Goal: Transaction & Acquisition: Book appointment/travel/reservation

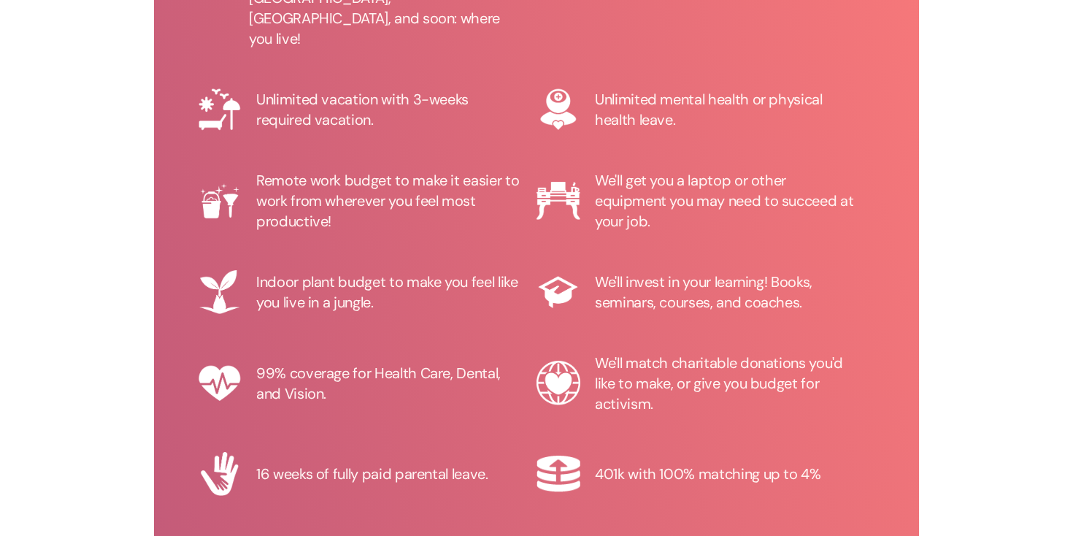
scroll to position [1857, 0]
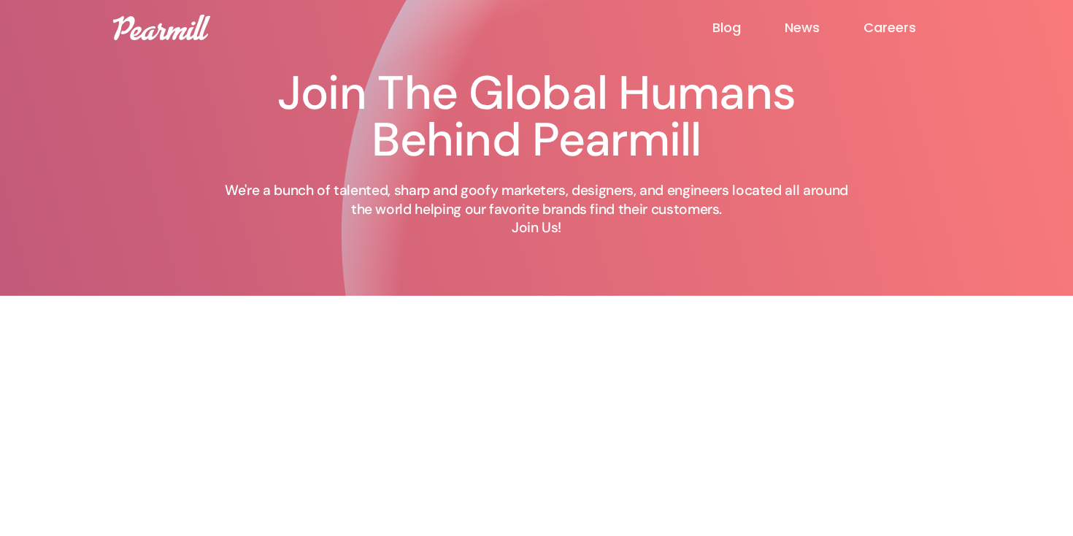
click at [889, 24] on link "Careers" at bounding box center [911, 28] width 96 height 18
click at [783, 30] on link "Blog" at bounding box center [748, 28] width 72 height 18
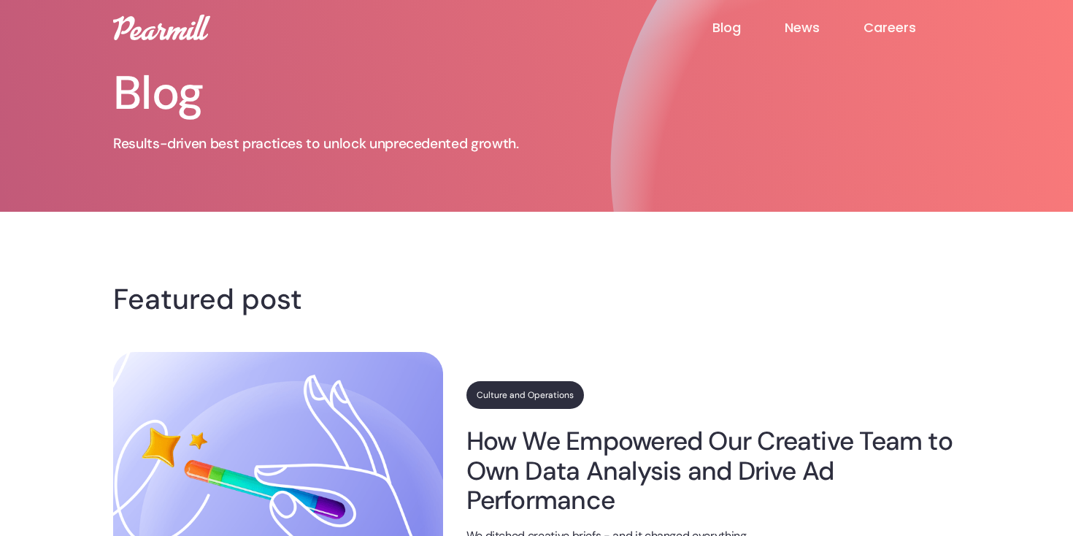
click at [721, 26] on link "Blog" at bounding box center [748, 28] width 72 height 18
click at [791, 27] on link "News" at bounding box center [824, 28] width 79 height 18
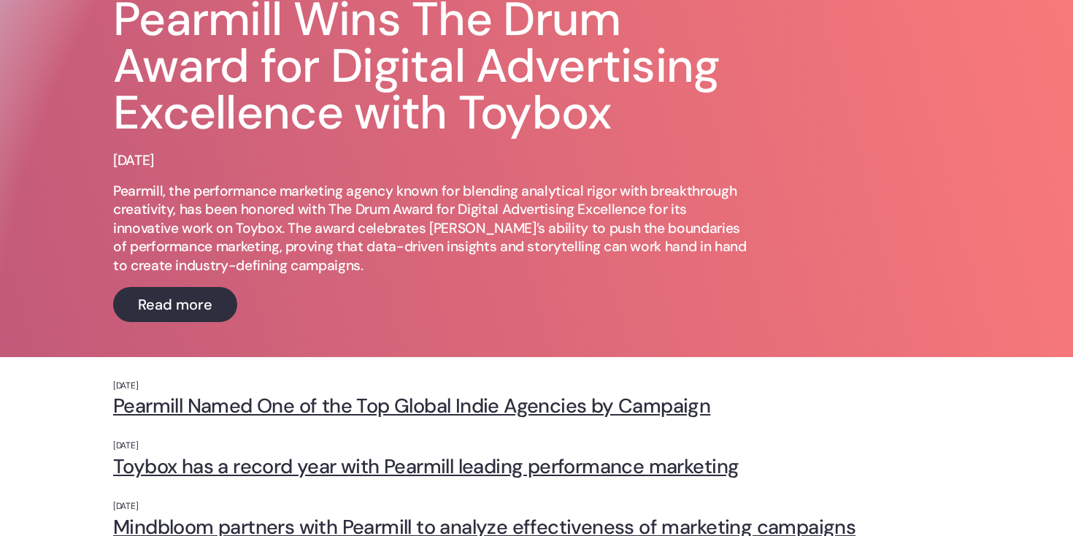
click at [774, 239] on div "Pearmill Wins The Drum Award for Digital Advertising Excellence with Toybox [DA…" at bounding box center [536, 159] width 847 height 396
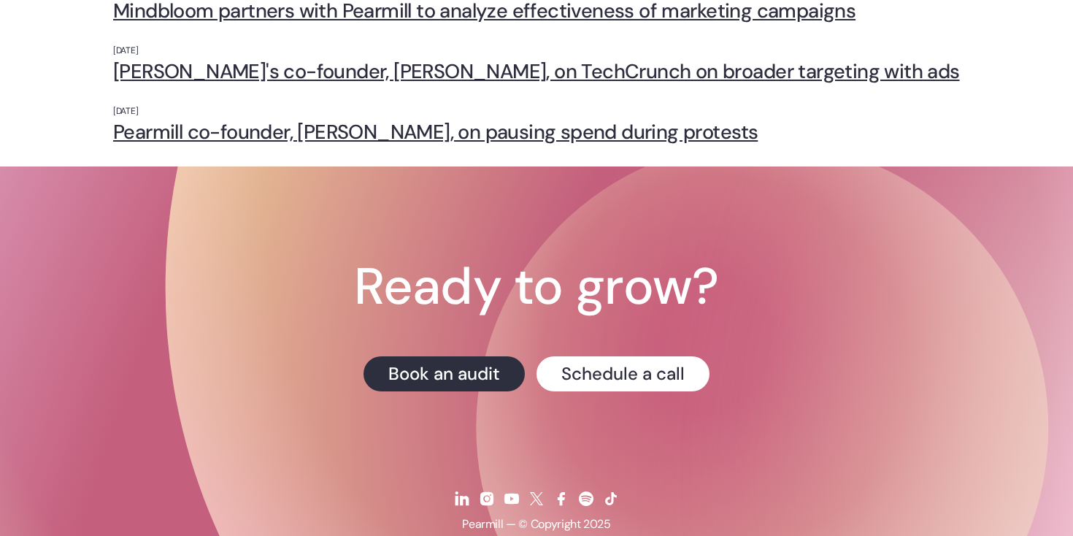
scroll to position [627, 0]
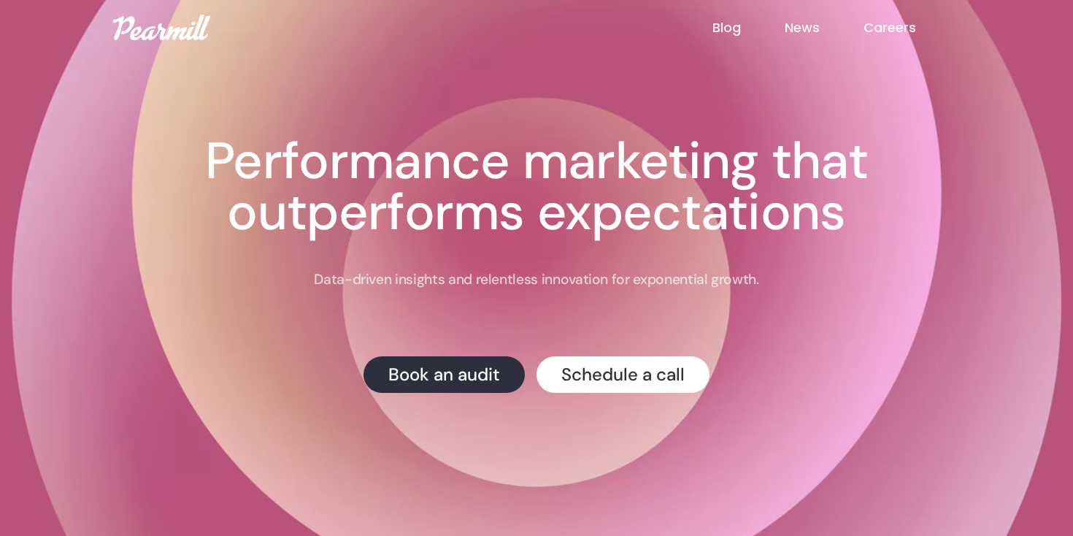
click at [445, 403] on div "Creative Testing We're hosting a live webinar on testing ad creative on Feb 8th…" at bounding box center [536, 227] width 817 height 455
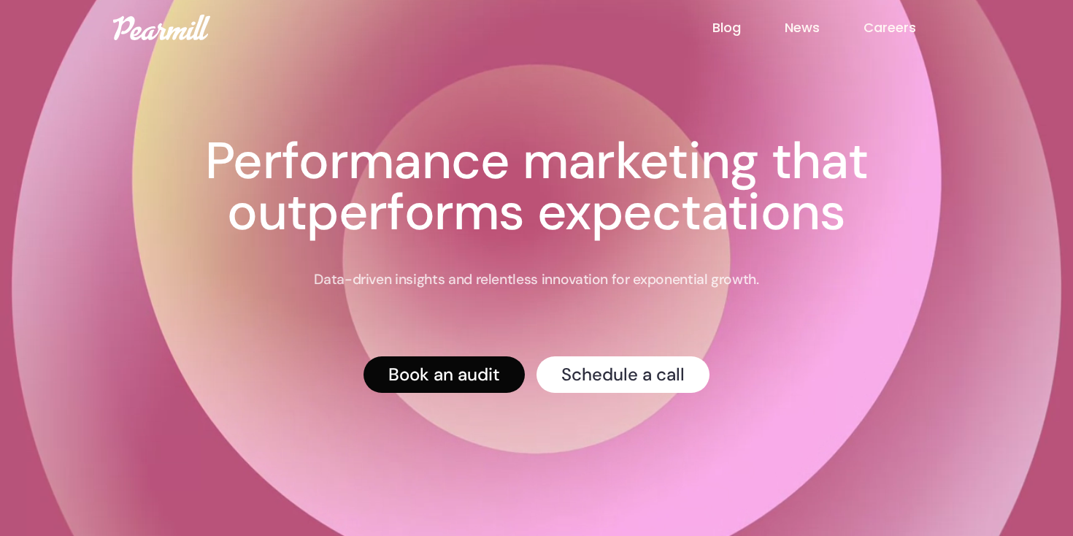
click at [445, 363] on link "Book an audit" at bounding box center [443, 374] width 161 height 36
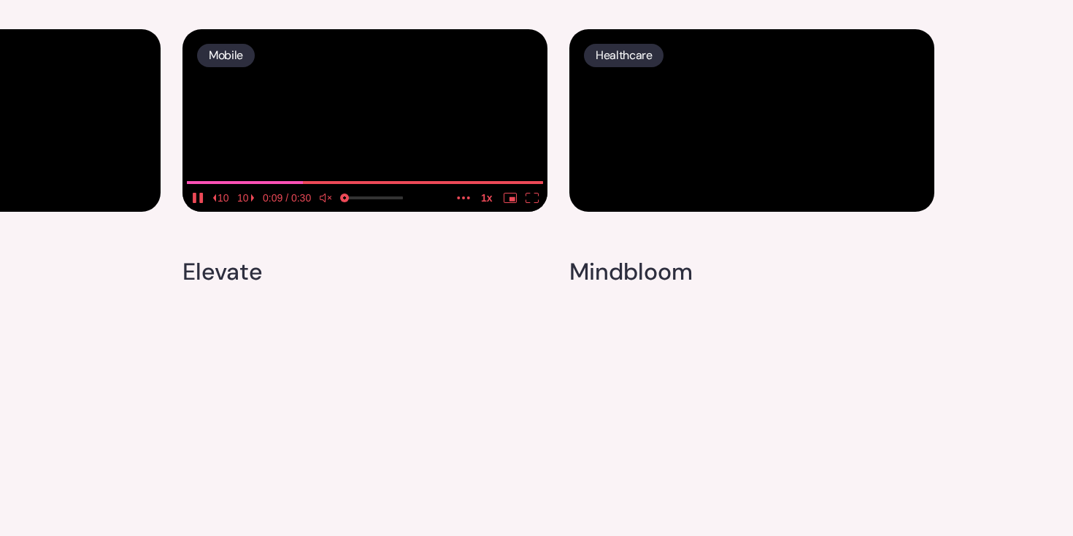
scroll to position [4449, 0]
drag, startPoint x: 440, startPoint y: 313, endPoint x: 417, endPoint y: 288, distance: 34.1
click at [417, 212] on video at bounding box center [364, 120] width 365 height 182
click at [408, 212] on video at bounding box center [364, 120] width 365 height 182
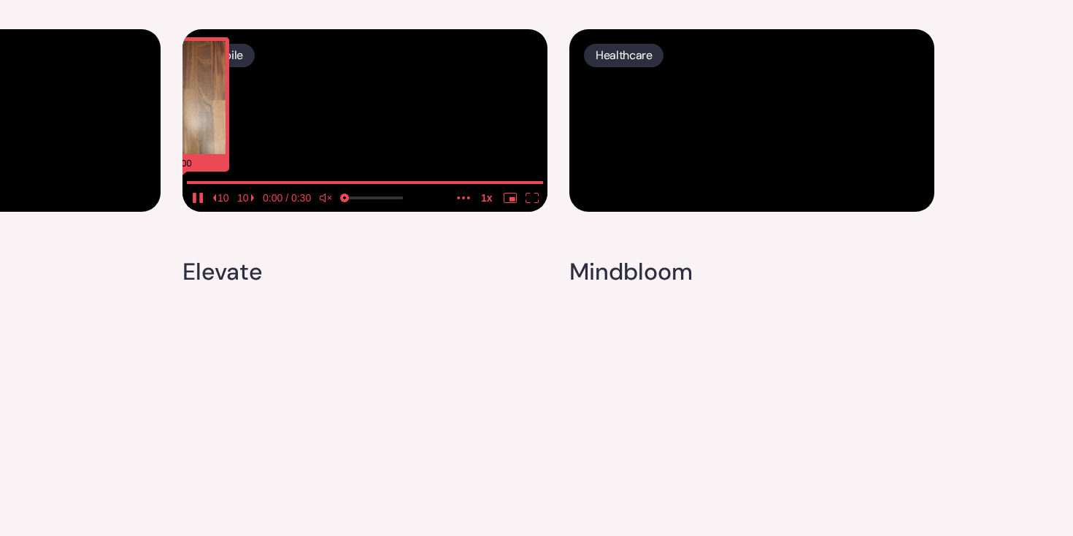
drag, startPoint x: 261, startPoint y: 452, endPoint x: 163, endPoint y: 452, distance: 97.1
click at [187, 191] on input "seek" at bounding box center [365, 182] width 356 height 18
click at [322, 202] on icon "unmute" at bounding box center [323, 197] width 6 height 9
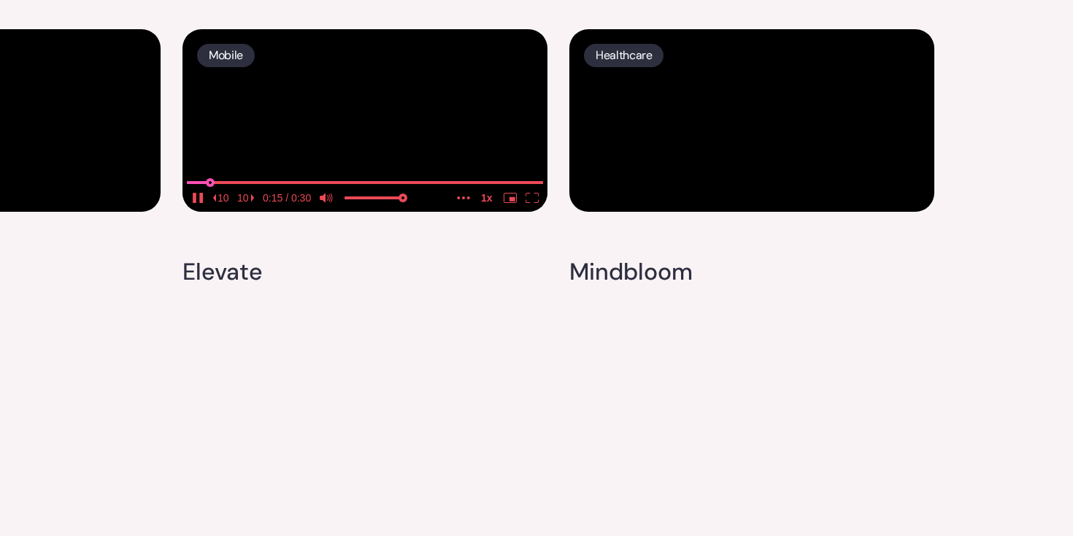
type input "0.0658312001680228"
click at [209, 191] on input "seek" at bounding box center [365, 182] width 356 height 18
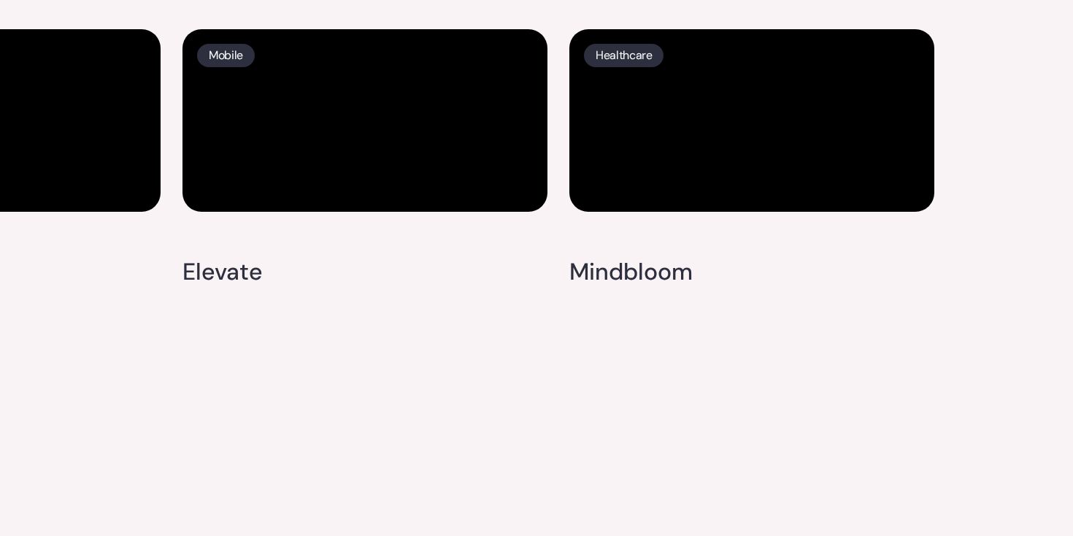
scroll to position [4775, 0]
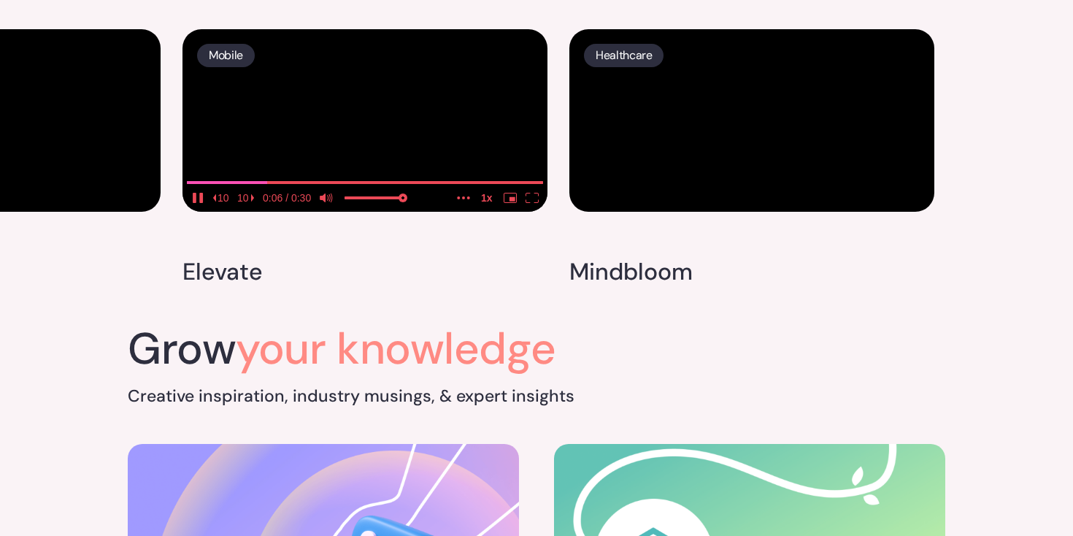
click at [197, 207] on media-play-button "pause" at bounding box center [198, 197] width 22 height 19
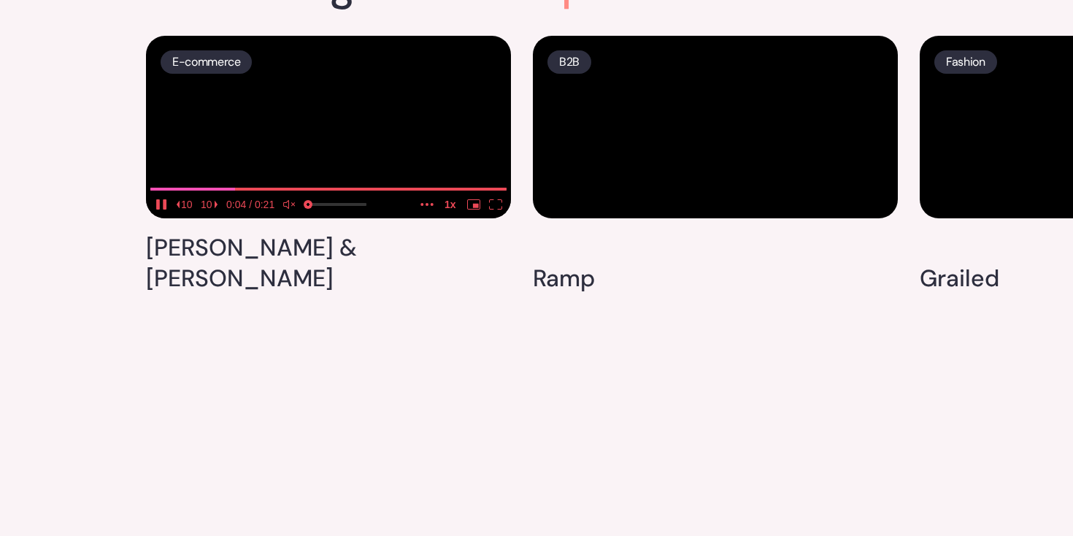
scroll to position [3697, 0]
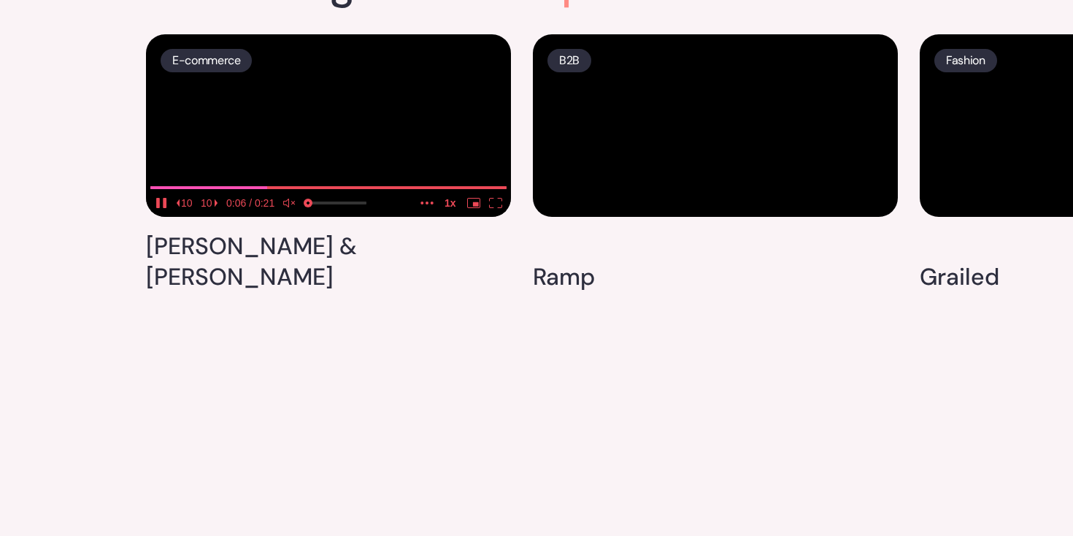
click at [291, 208] on icon "unmute" at bounding box center [289, 203] width 13 height 10
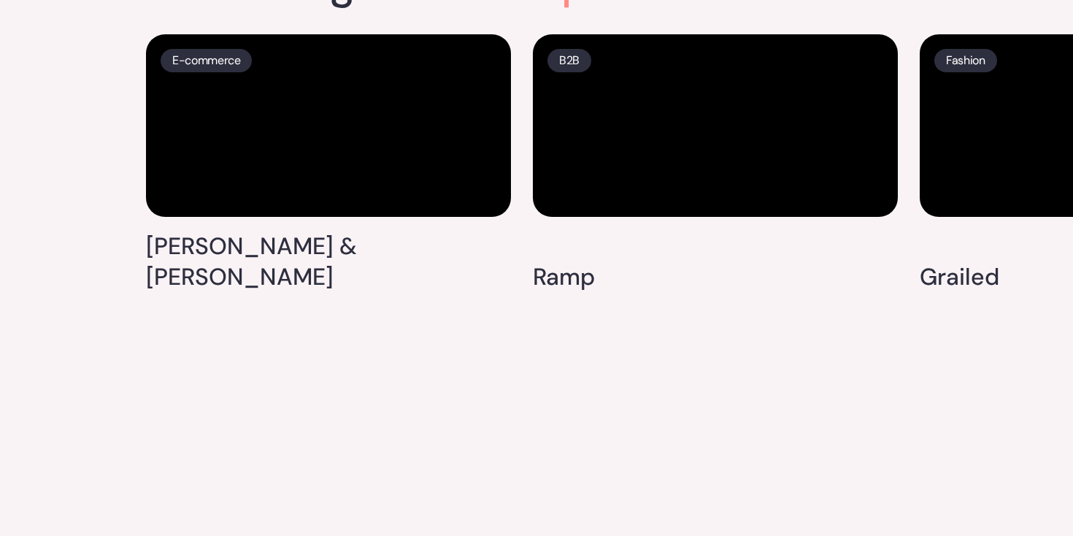
click at [103, 301] on div "E-commerce Leon & George B2B Ramp Fashion Grailed Food & Bev Recess DTC Toybox …" at bounding box center [536, 160] width 1073 height 281
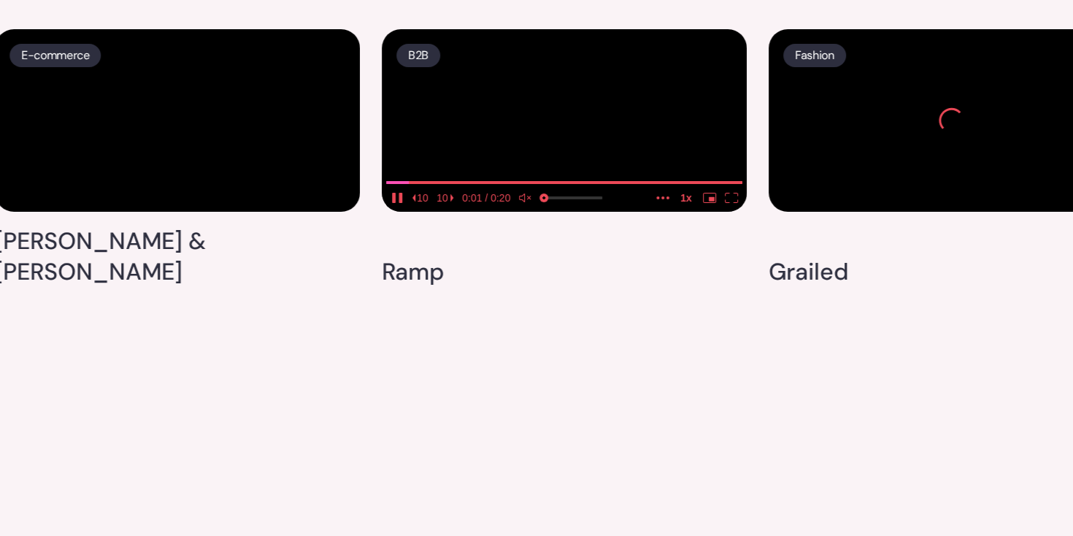
scroll to position [3823, 0]
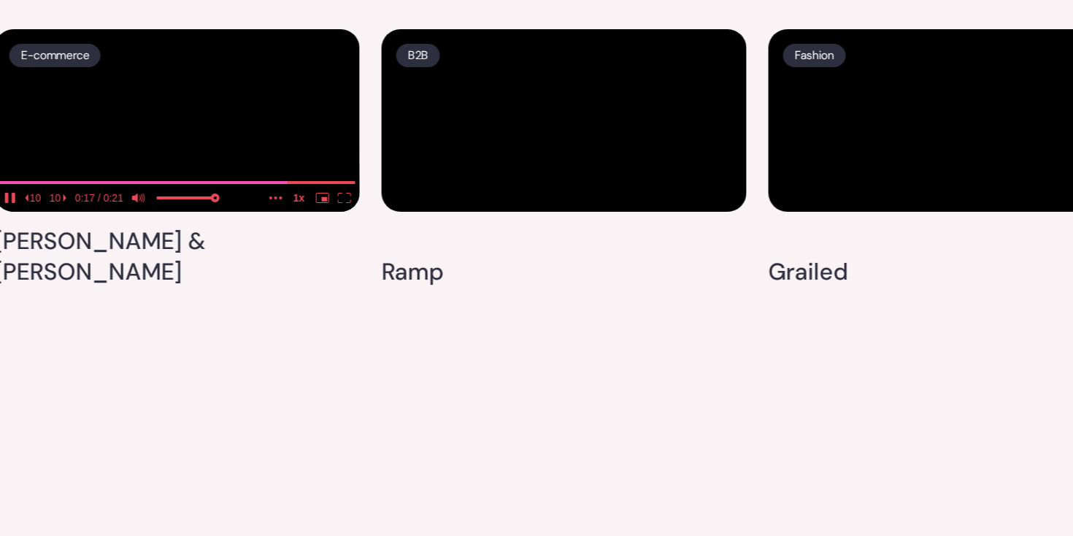
click at [142, 203] on icon "mute" at bounding box center [138, 198] width 13 height 10
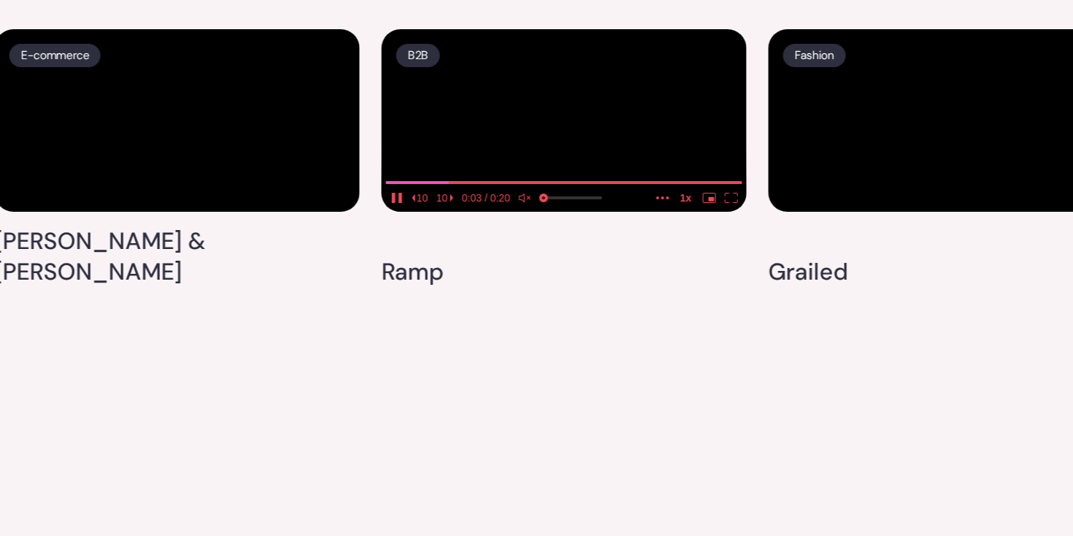
click at [529, 199] on icon "unmute" at bounding box center [529, 198] width 4 height 4
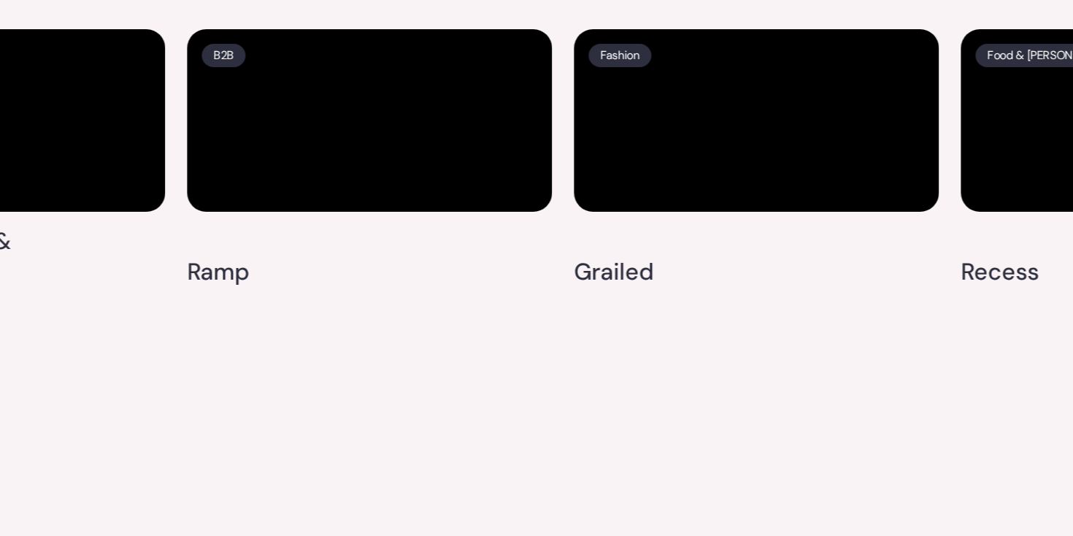
scroll to position [3854, 0]
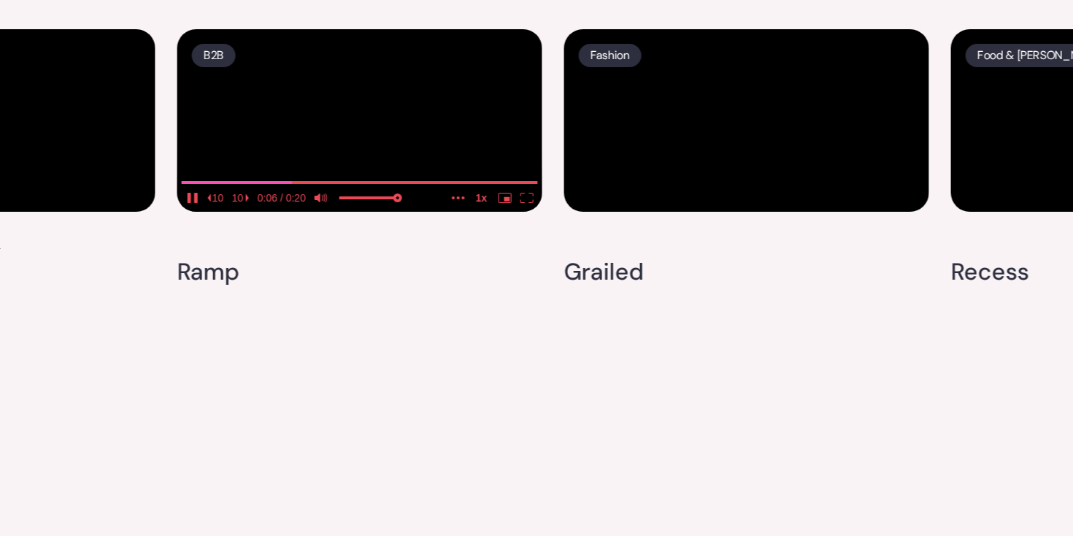
click at [325, 201] on icon "mute" at bounding box center [323, 197] width 1 height 7
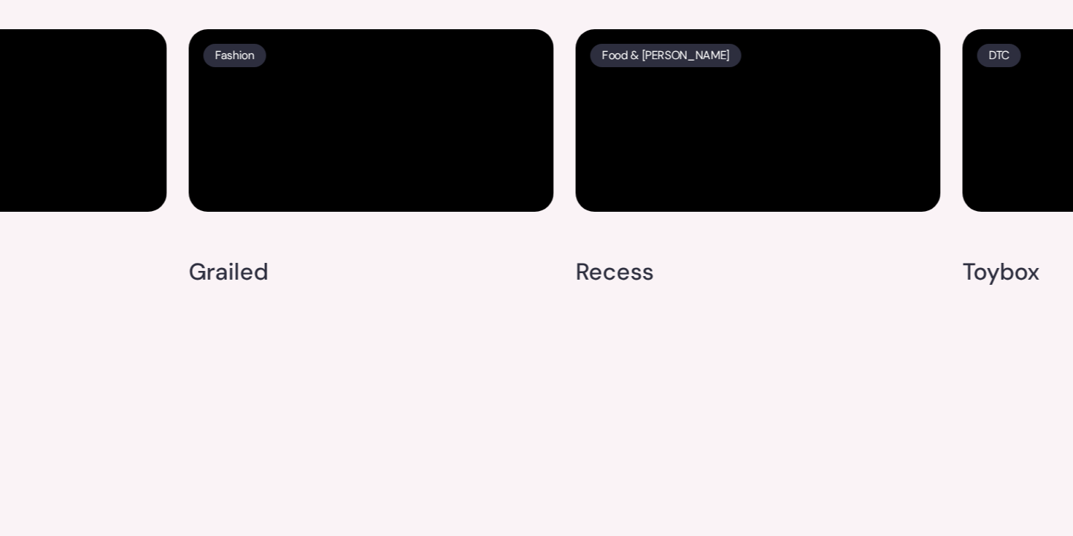
scroll to position [3898, 0]
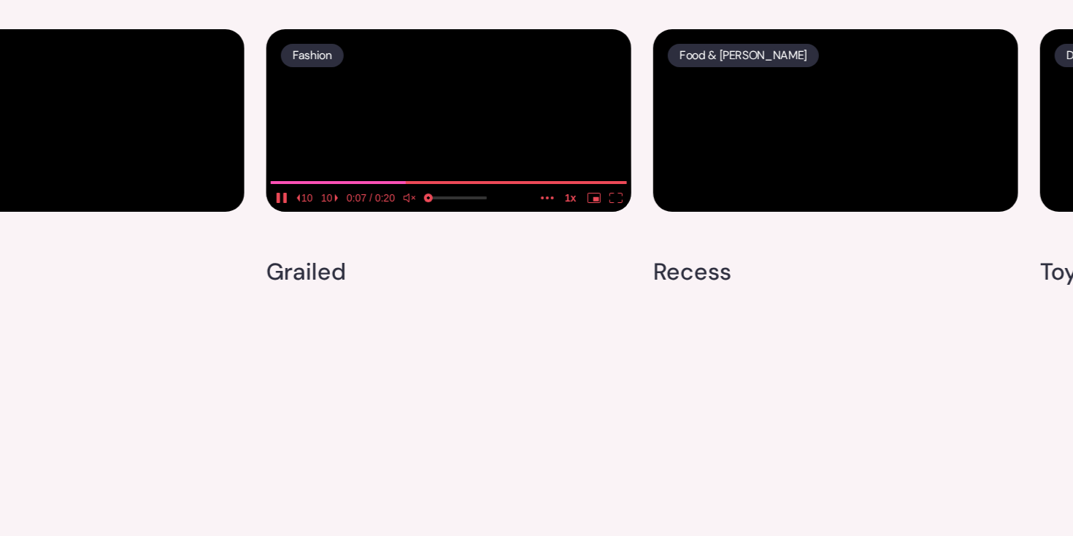
click at [415, 203] on icon "unmute" at bounding box center [410, 198] width 13 height 10
type input "0.0174854288093256"
click at [277, 191] on input "seek" at bounding box center [449, 182] width 356 height 18
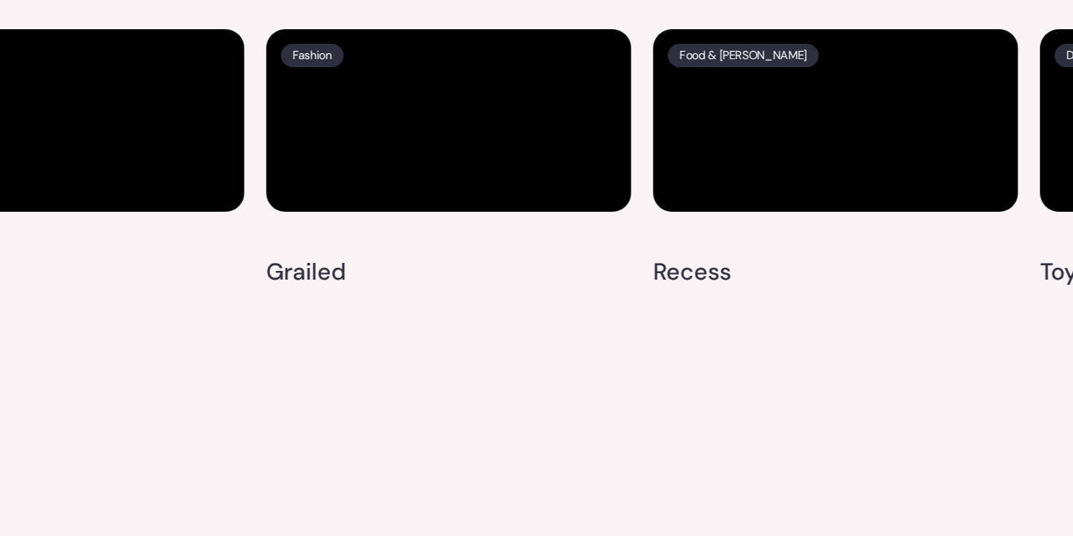
click at [449, 296] on div "Fashion Grailed" at bounding box center [448, 162] width 365 height 266
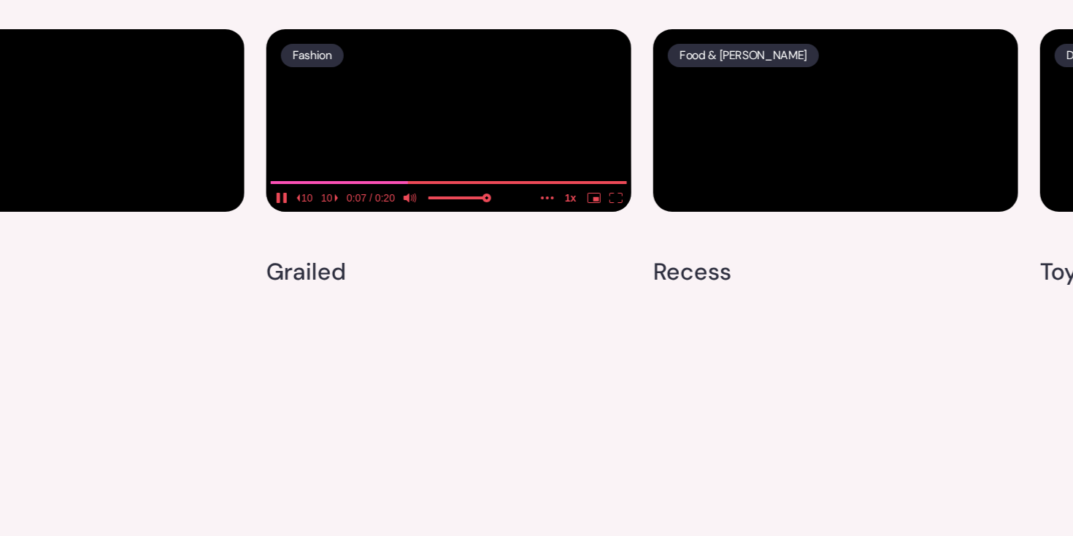
click at [285, 203] on icon "pause" at bounding box center [285, 198] width 4 height 10
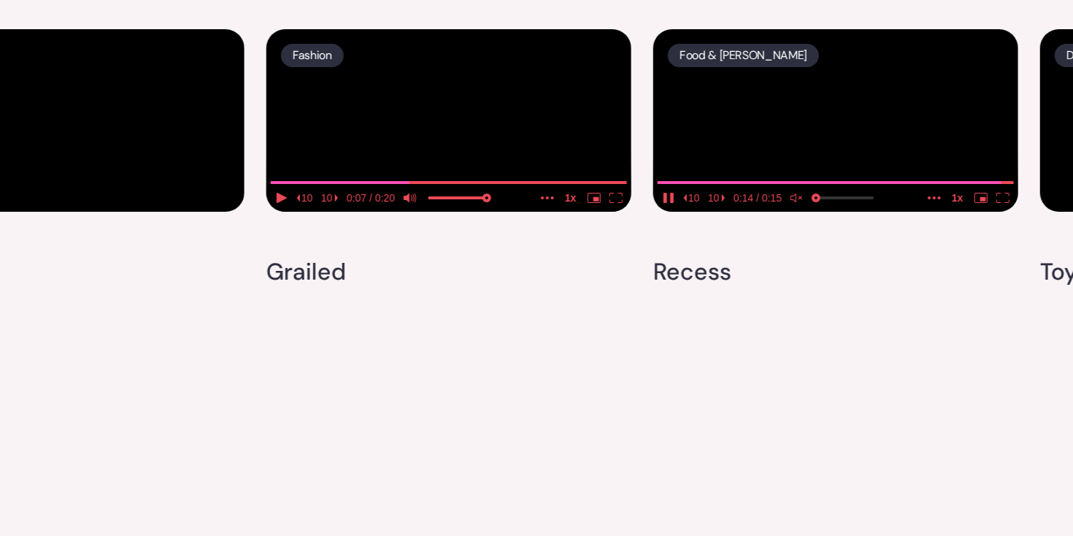
click at [817, 212] on input "volume" at bounding box center [844, 200] width 58 height 24
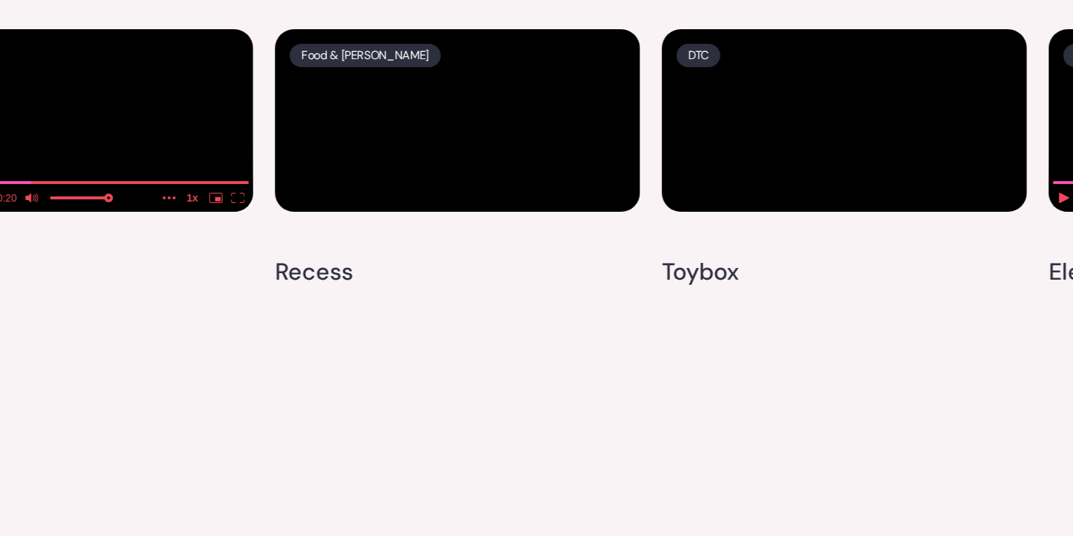
scroll to position [3955, 0]
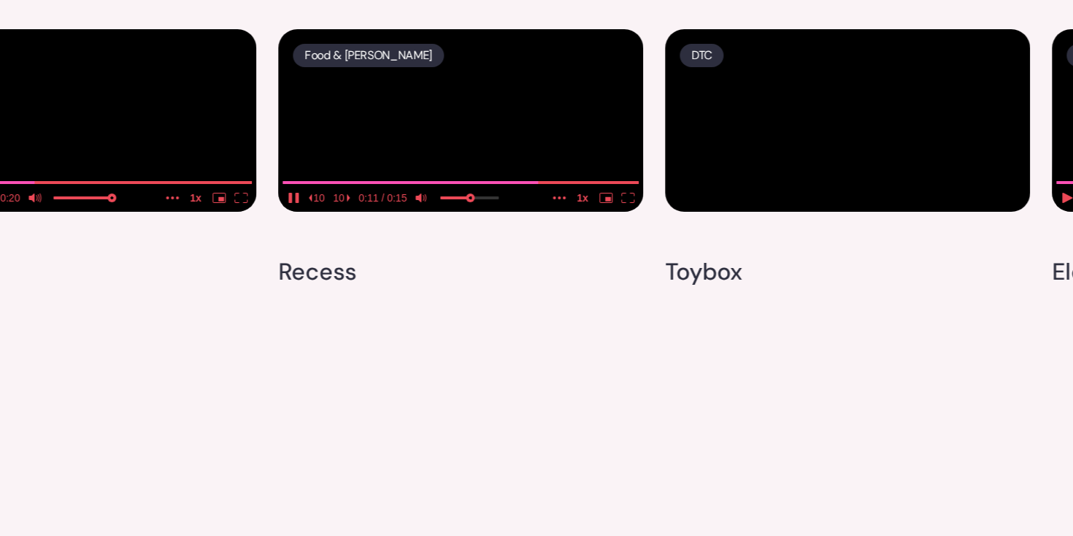
click at [471, 212] on input "volume" at bounding box center [470, 200] width 58 height 24
type input "0.976339460305045"
click at [498, 212] on input "volume" at bounding box center [470, 200] width 58 height 24
click at [468, 212] on video at bounding box center [460, 120] width 365 height 182
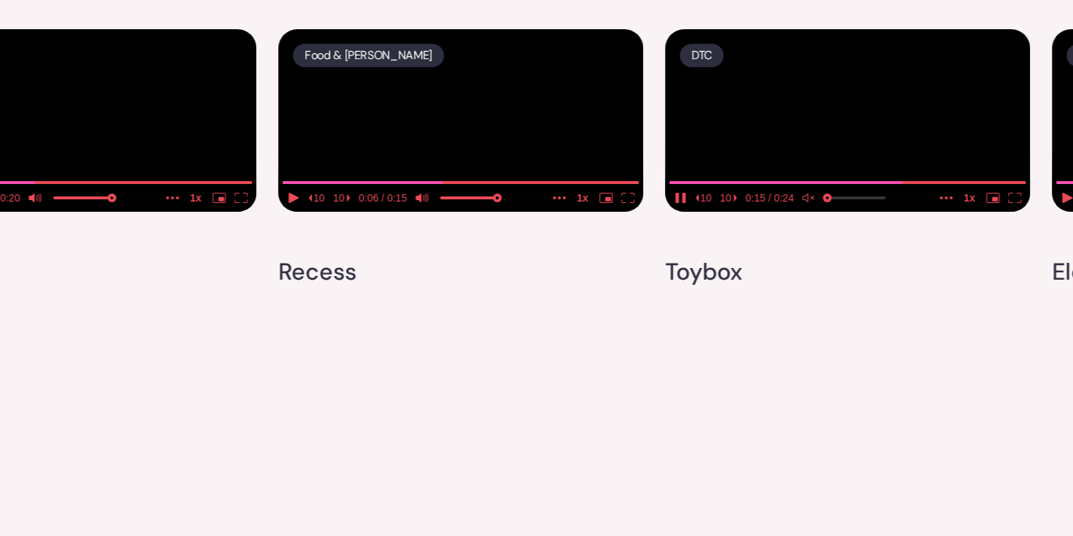
click at [828, 207] on div "video player" at bounding box center [857, 197] width 58 height 19
click at [812, 203] on icon "unmute" at bounding box center [809, 198] width 13 height 10
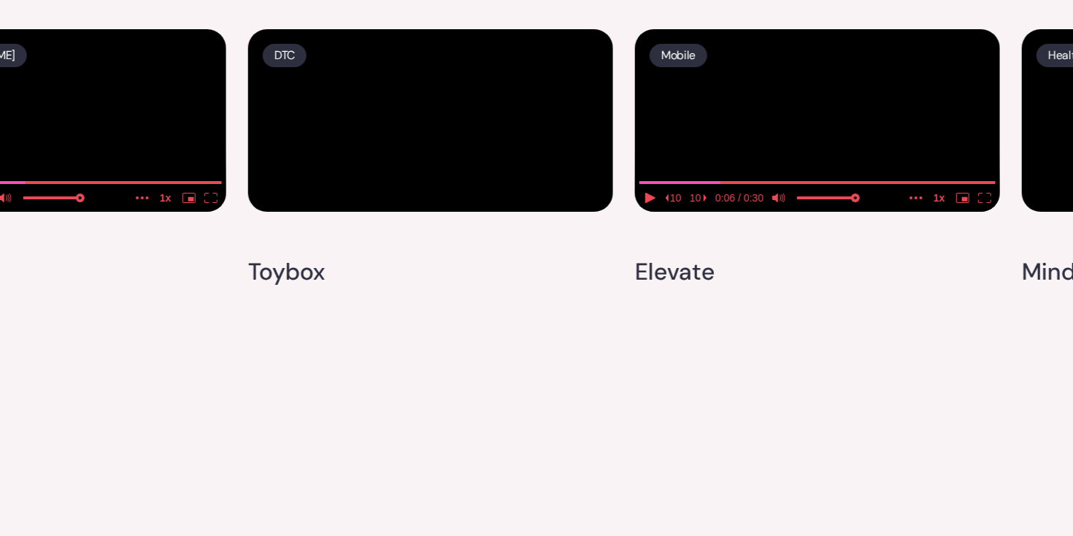
scroll to position [4017, 0]
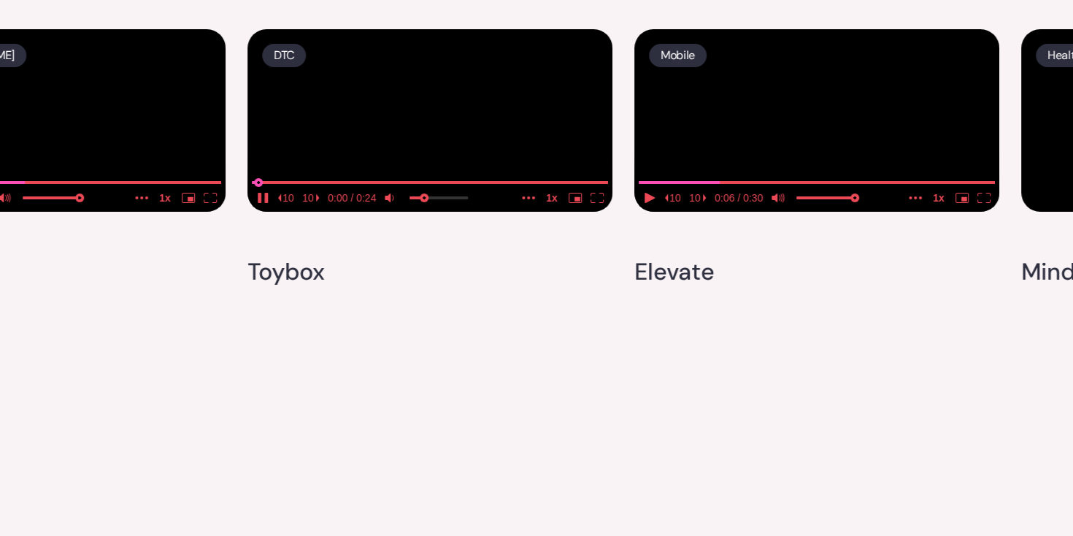
type input "0.0199392156002166"
click at [258, 191] on input "seek" at bounding box center [430, 182] width 356 height 18
click at [436, 212] on video at bounding box center [429, 120] width 365 height 182
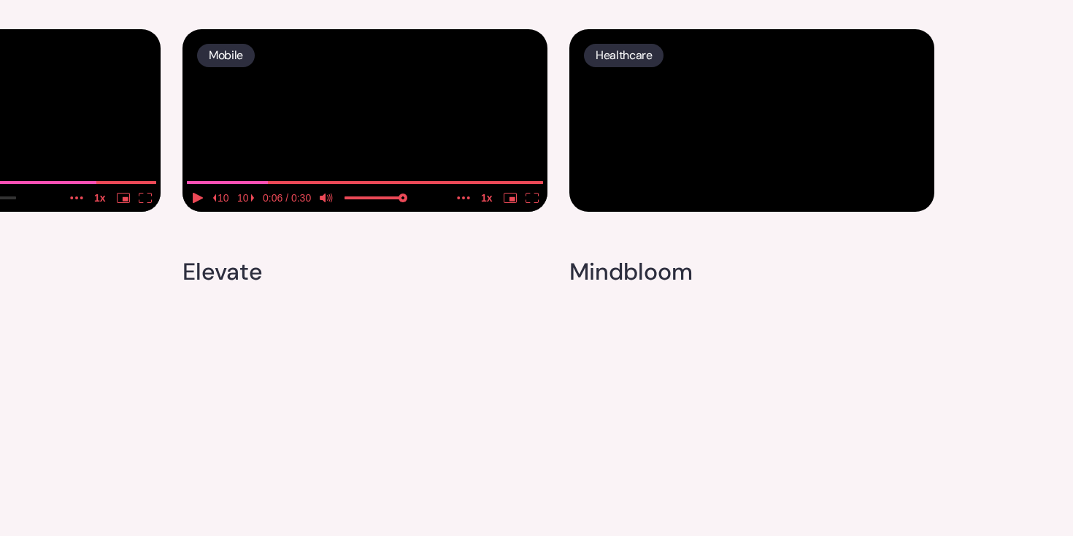
scroll to position [4372, 0]
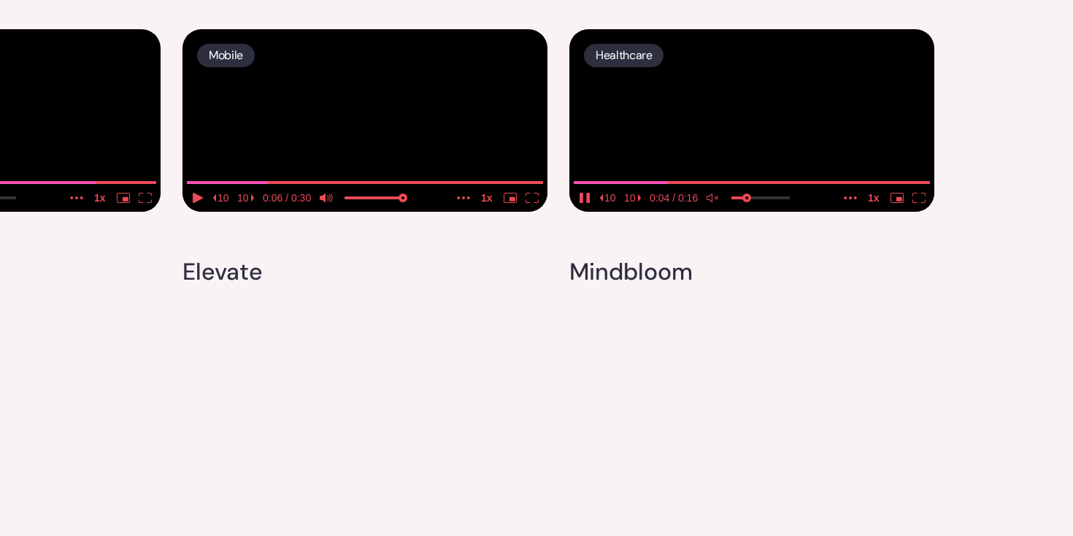
click at [747, 212] on input "volume" at bounding box center [760, 200] width 58 height 24
type input "0.879546343371138"
click at [783, 212] on input "volume" at bounding box center [760, 200] width 58 height 24
drag, startPoint x: 622, startPoint y: 450, endPoint x: 562, endPoint y: 450, distance: 60.6
click at [574, 191] on input "seek" at bounding box center [752, 182] width 356 height 18
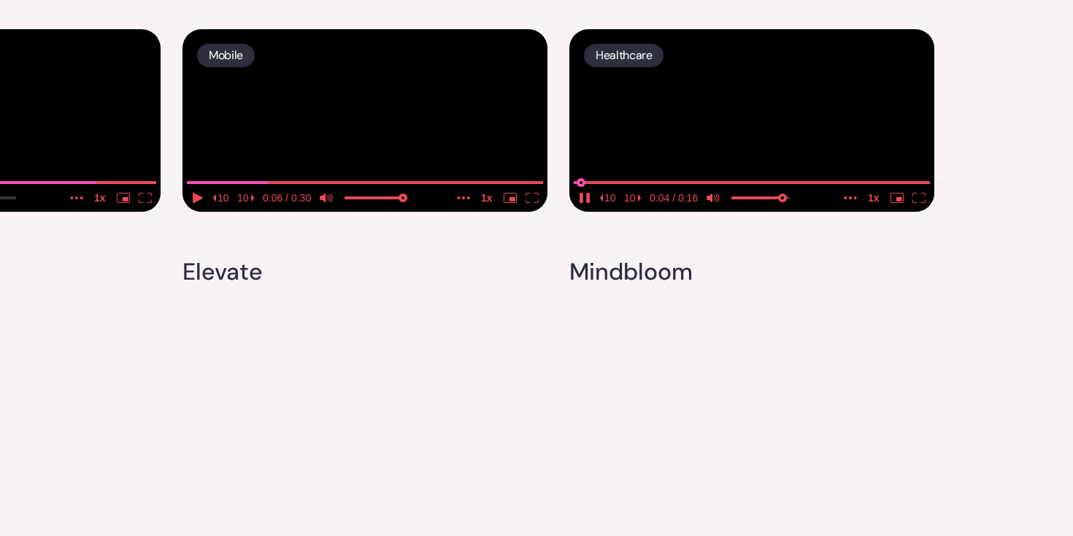
type input "0.0217365770461566"
click at [580, 191] on input "seek" at bounding box center [752, 182] width 356 height 18
click at [766, 185] on video at bounding box center [751, 120] width 365 height 182
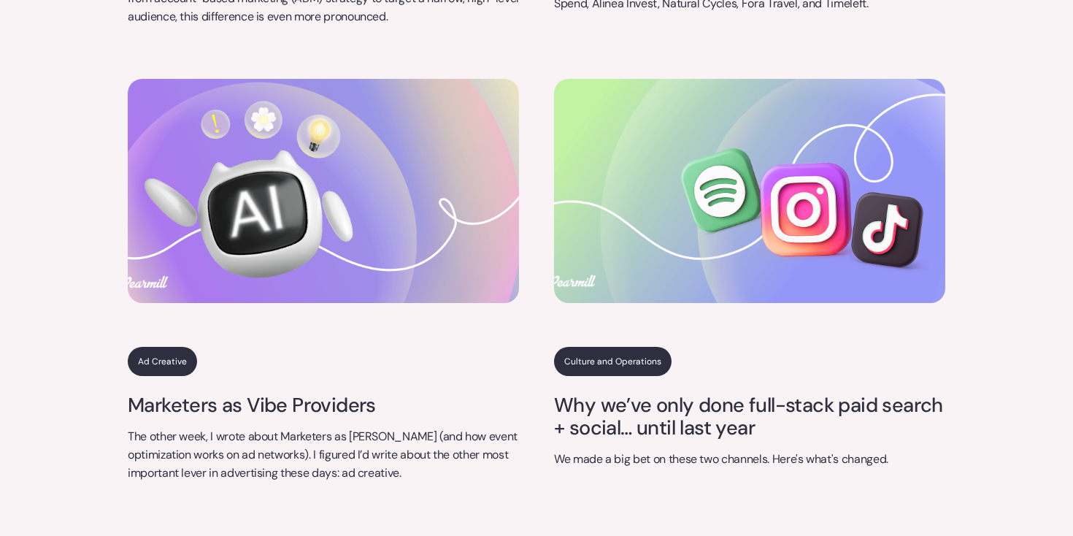
scroll to position [6097, 0]
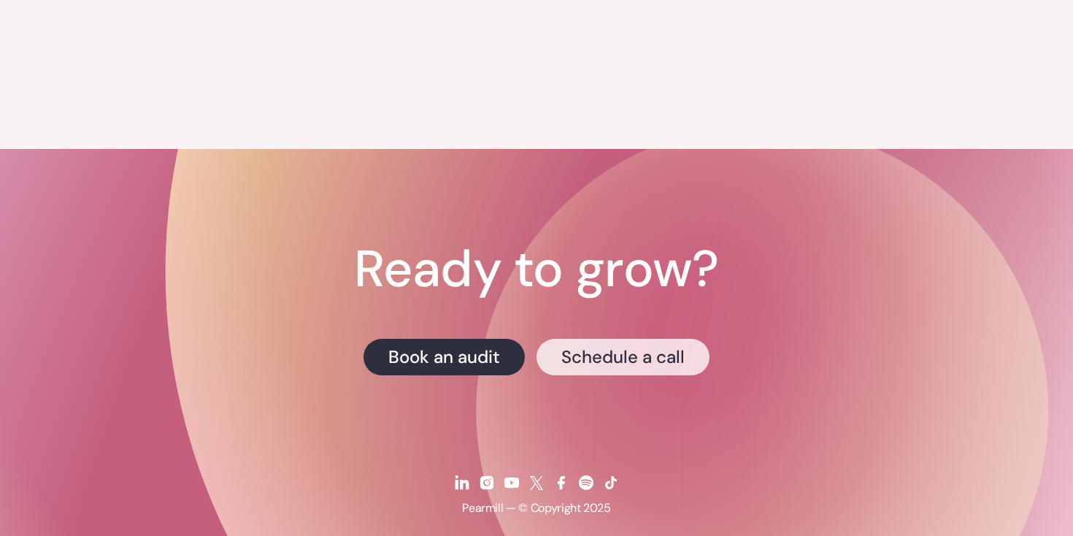
click at [625, 339] on link "Schedule a call" at bounding box center [622, 357] width 173 height 36
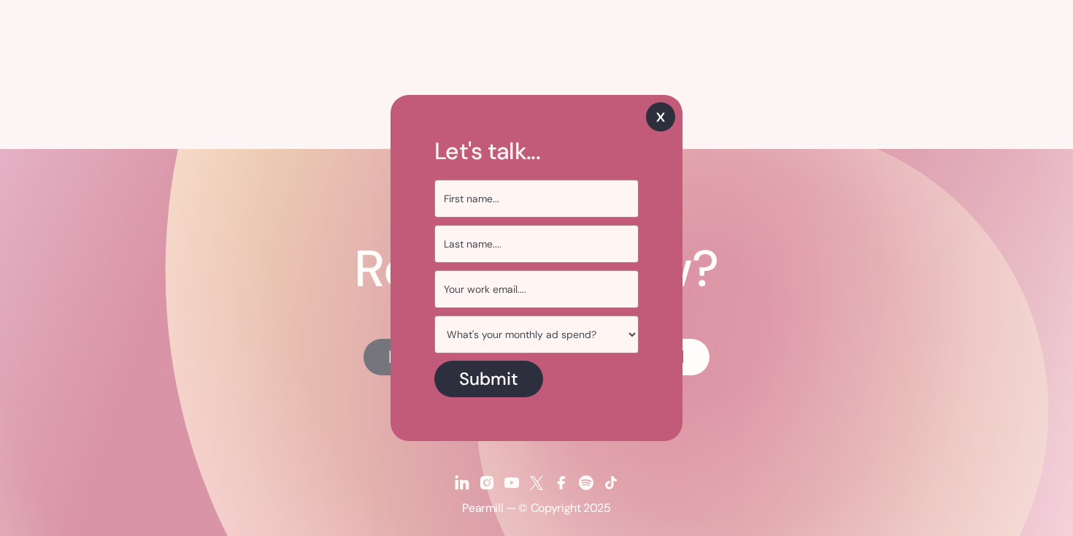
click at [664, 115] on img at bounding box center [660, 116] width 29 height 29
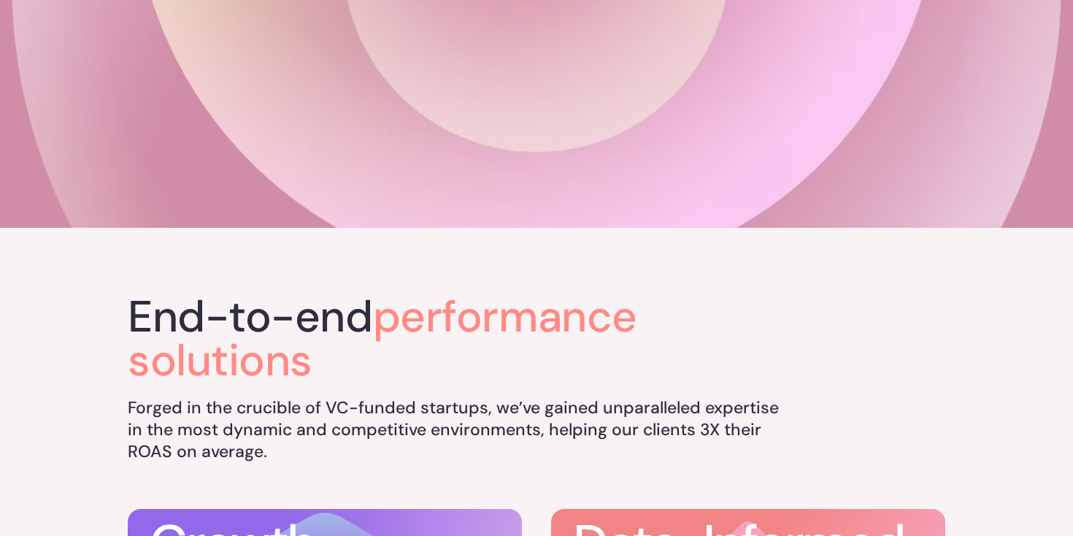
scroll to position [0, 0]
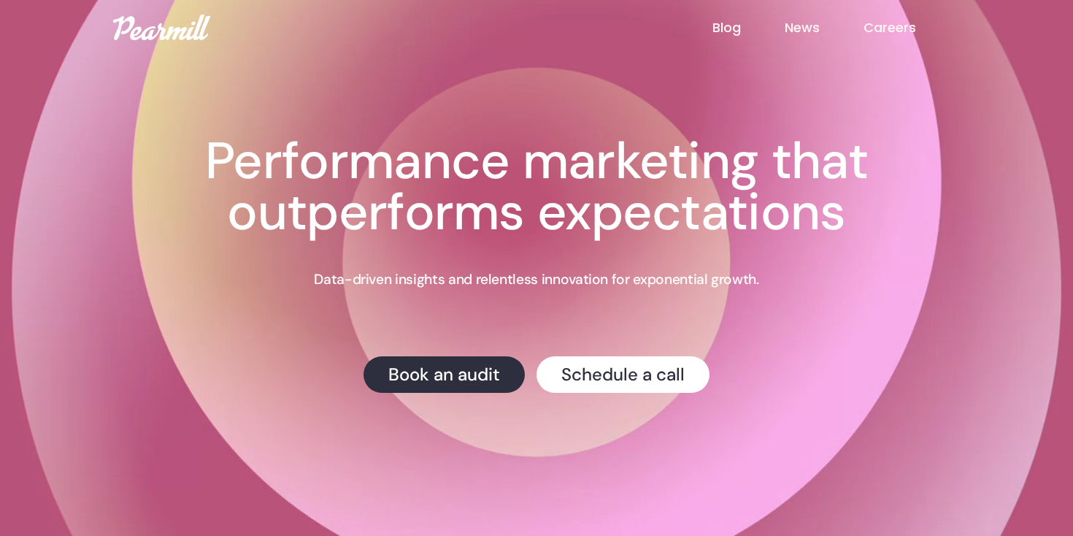
click at [134, 39] on img at bounding box center [161, 28] width 97 height 26
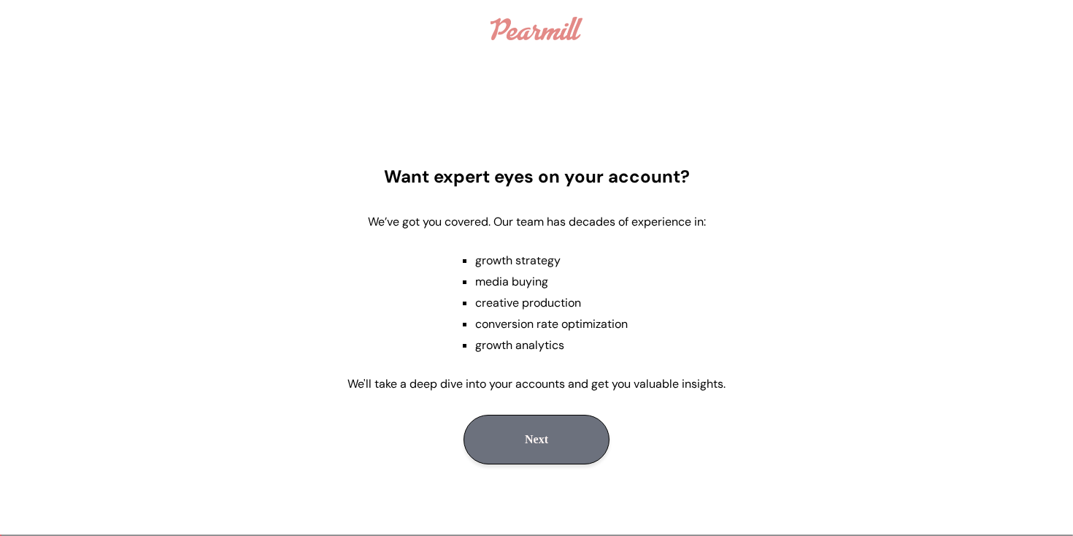
click at [526, 438] on button "Next" at bounding box center [536, 440] width 146 height 50
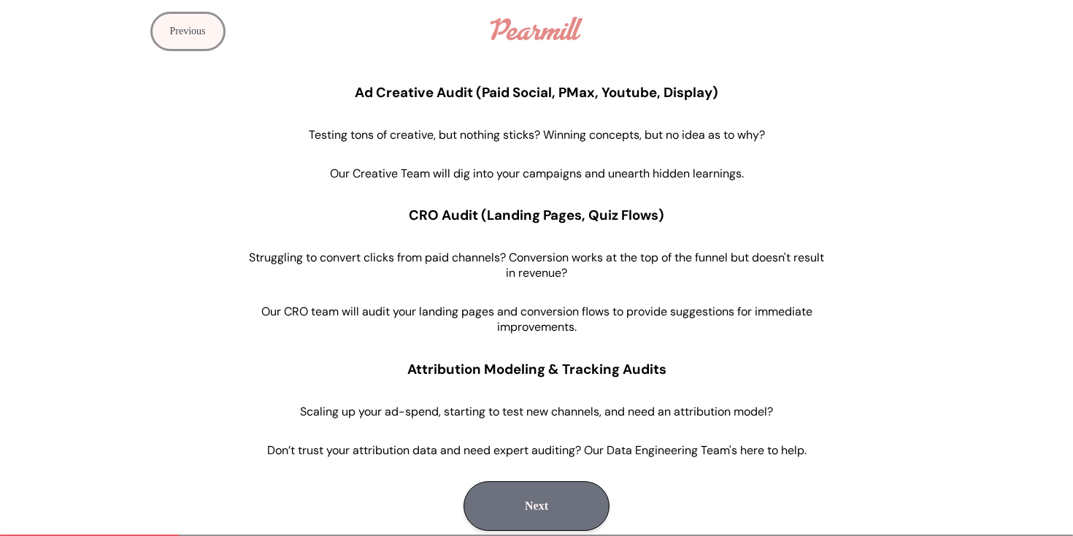
click at [525, 506] on button "Next" at bounding box center [536, 506] width 146 height 50
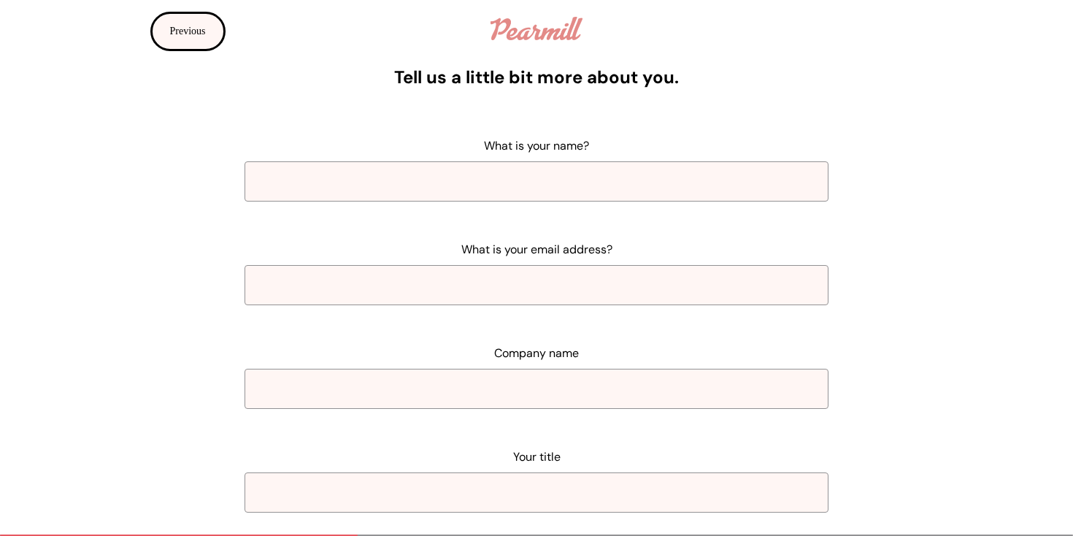
scroll to position [13, 0]
click at [207, 29] on button "Previous" at bounding box center [187, 31] width 75 height 39
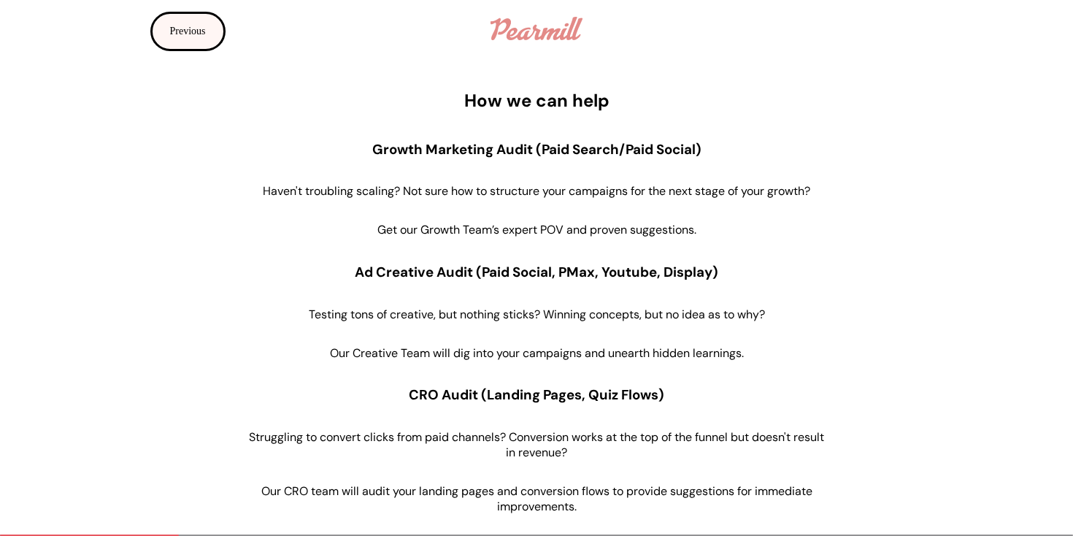
click at [207, 29] on button "Previous" at bounding box center [187, 31] width 75 height 39
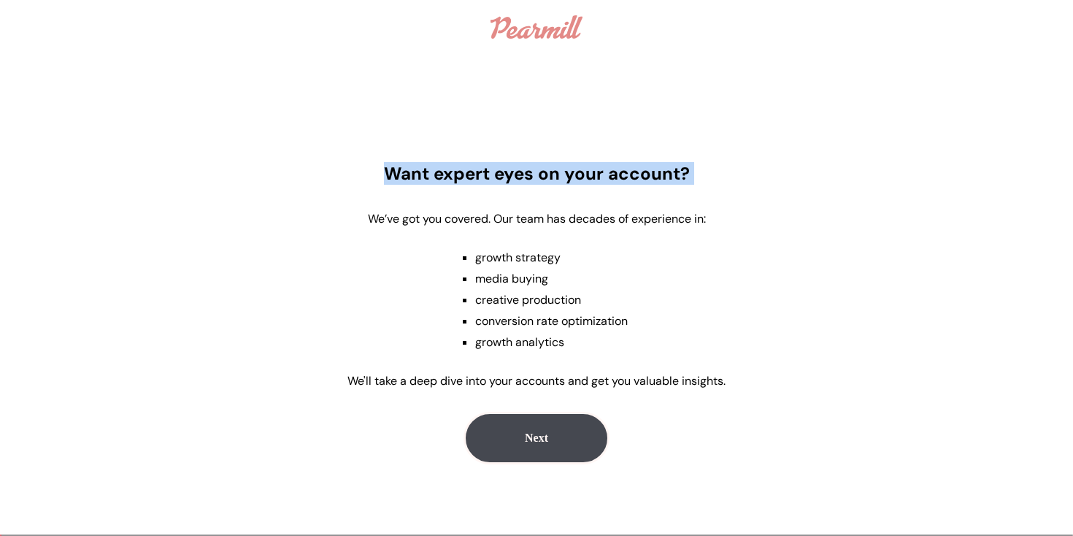
click at [207, 29] on div "Previous" at bounding box center [179, 27] width 358 height 54
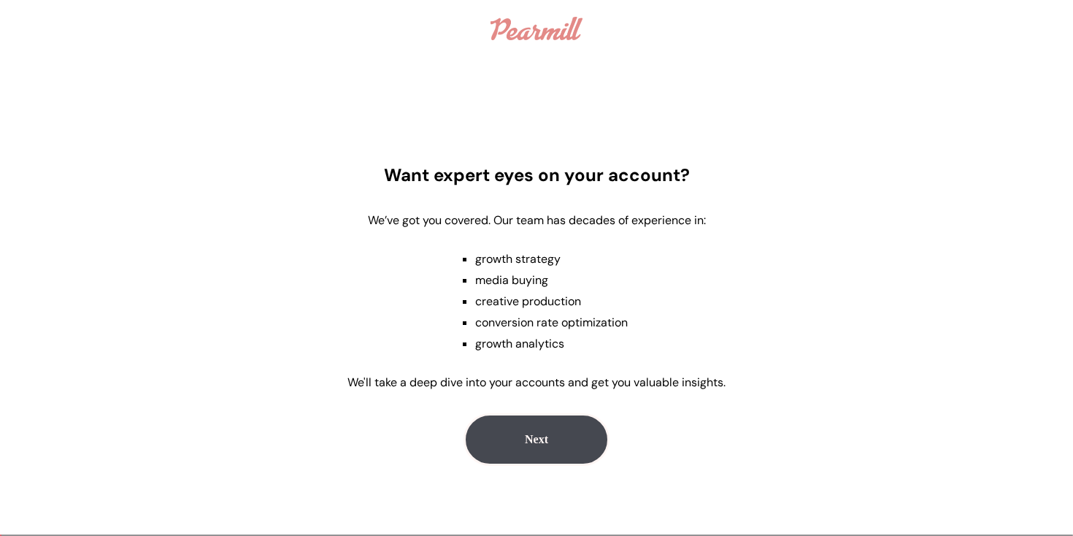
click at [172, 28] on div "Previous" at bounding box center [179, 28] width 358 height 57
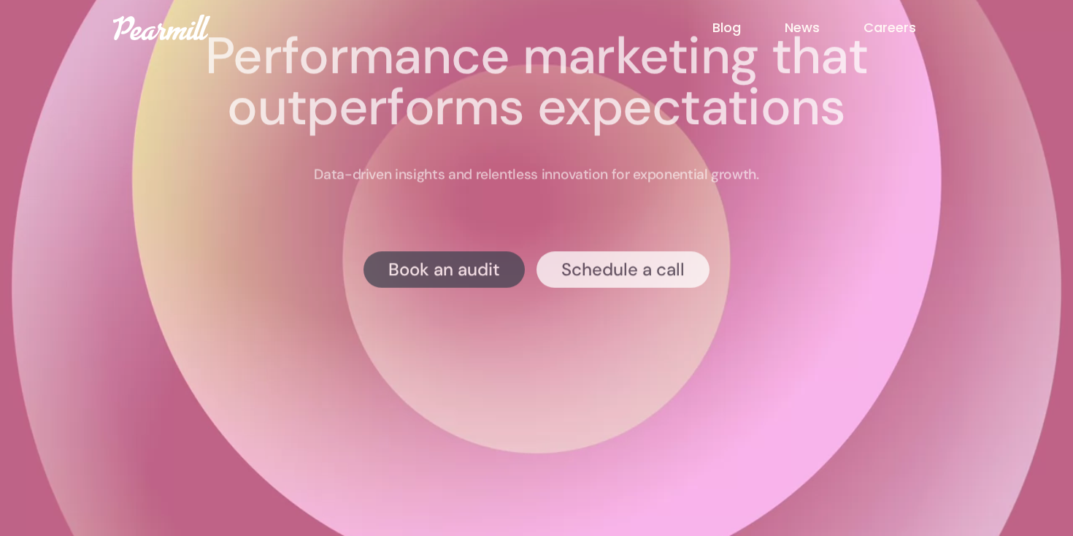
scroll to position [288, 0]
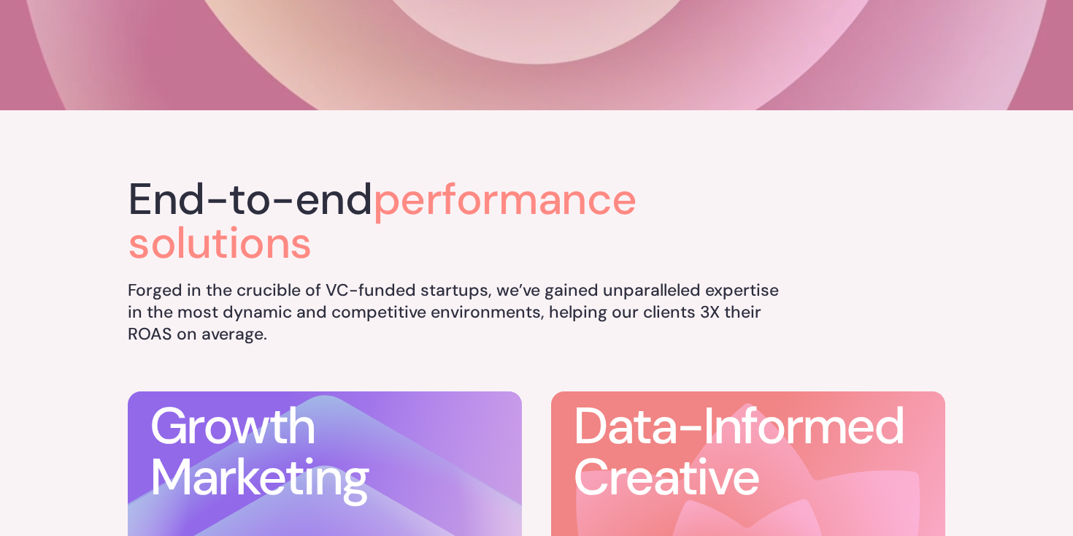
scroll to position [0, 0]
